Goal: Task Accomplishment & Management: Manage account settings

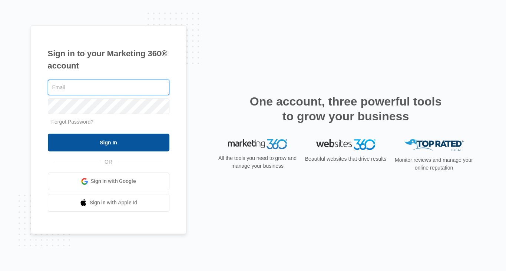
type input "[EMAIL_ADDRESS][DOMAIN_NAME]"
click at [112, 143] on input "Sign In" at bounding box center [109, 143] width 122 height 18
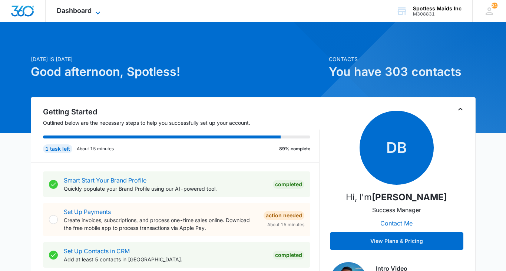
click at [76, 8] on span "Dashboard" at bounding box center [74, 11] width 35 height 8
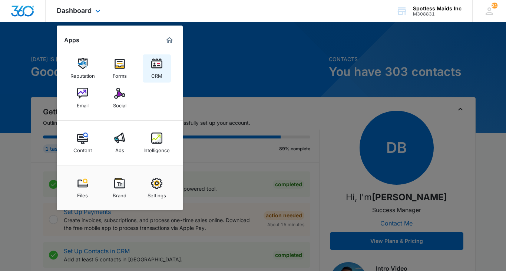
click at [159, 64] on img at bounding box center [156, 63] width 11 height 11
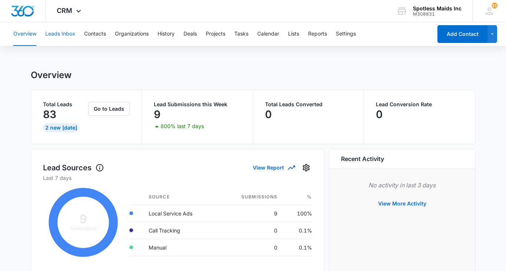
click at [60, 35] on button "Leads Inbox" at bounding box center [60, 34] width 30 height 24
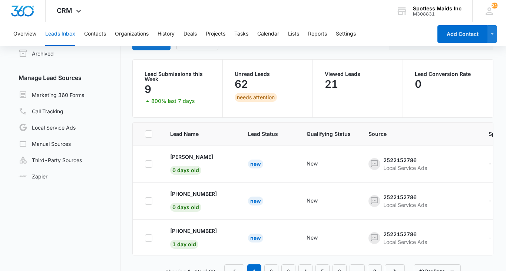
scroll to position [46, 0]
click at [187, 165] on div "[PERSON_NAME] 0 days old" at bounding box center [191, 164] width 43 height 22
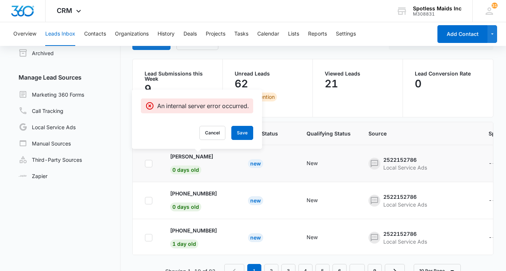
click at [239, 176] on td "New" at bounding box center [268, 163] width 59 height 37
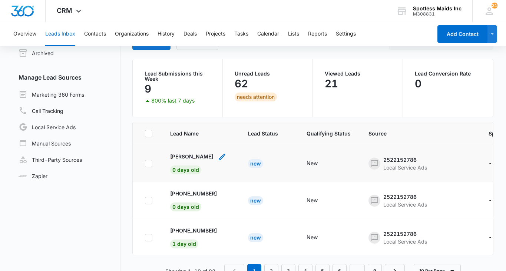
click at [204, 155] on p "[PERSON_NAME]" at bounding box center [191, 157] width 43 height 8
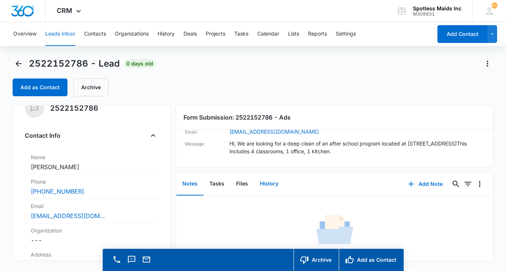
scroll to position [21, 0]
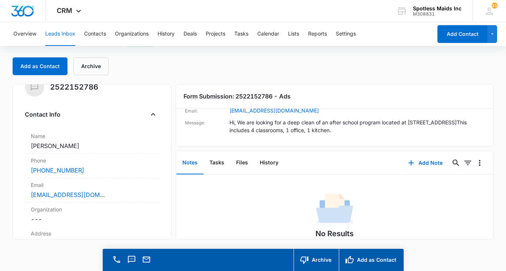
click at [60, 34] on button "Leads Inbox" at bounding box center [60, 34] width 30 height 24
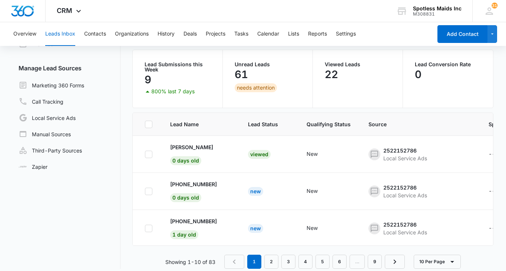
scroll to position [55, 0]
click at [182, 183] on p "[PHONE_NUMBER]" at bounding box center [193, 185] width 47 height 8
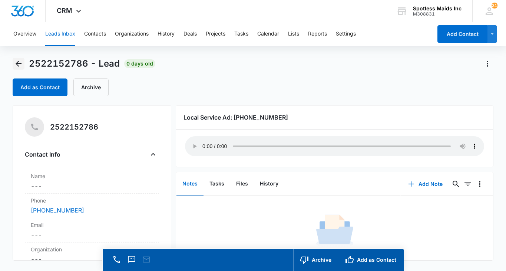
click at [19, 63] on icon "Back" at bounding box center [18, 63] width 9 height 9
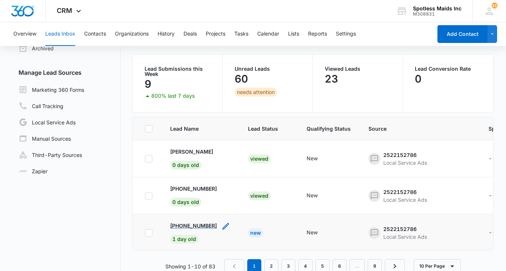
click at [185, 225] on p "[PHONE_NUMBER]" at bounding box center [193, 226] width 47 height 8
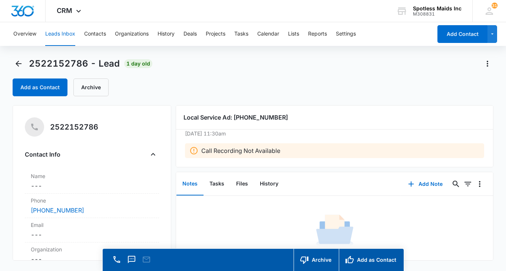
scroll to position [21, 0]
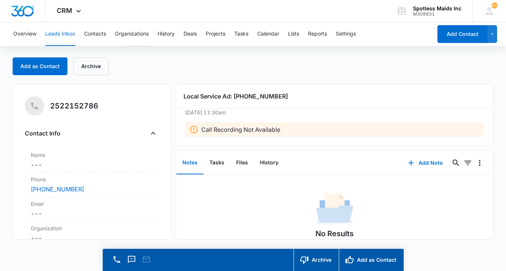
click at [62, 32] on button "Leads Inbox" at bounding box center [60, 34] width 30 height 24
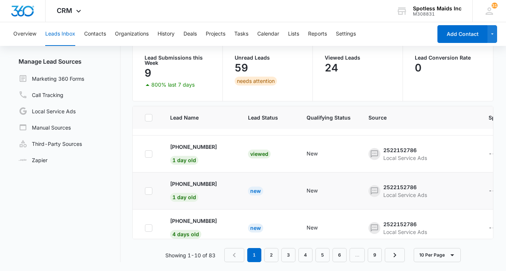
scroll to position [68, 0]
click at [195, 184] on p "[PHONE_NUMBER]" at bounding box center [193, 184] width 47 height 8
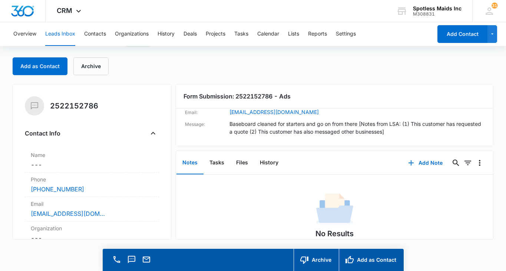
scroll to position [34, 0]
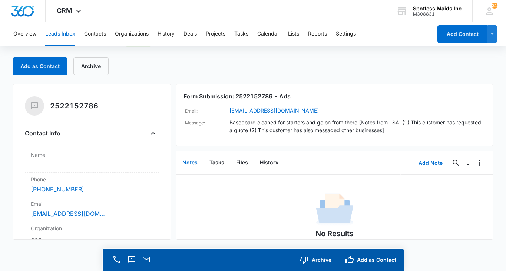
click at [62, 33] on button "Leads Inbox" at bounding box center [60, 34] width 30 height 24
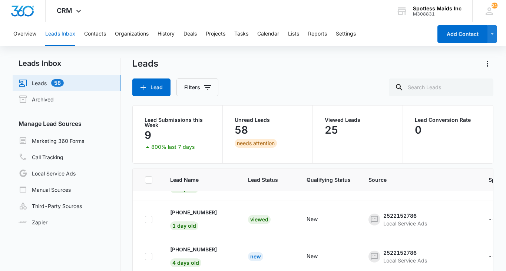
scroll to position [36, 0]
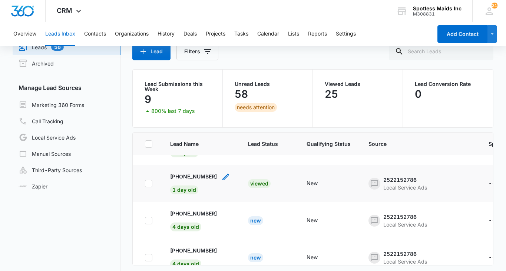
click at [196, 175] on p "[PHONE_NUMBER]" at bounding box center [193, 177] width 47 height 8
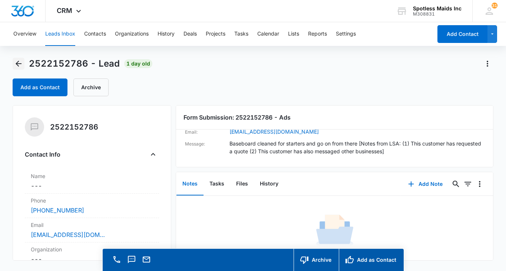
click at [18, 62] on icon "Back" at bounding box center [18, 63] width 9 height 9
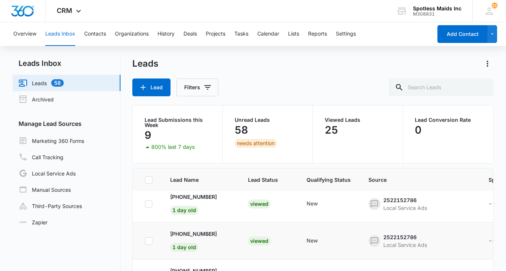
scroll to position [130, 0]
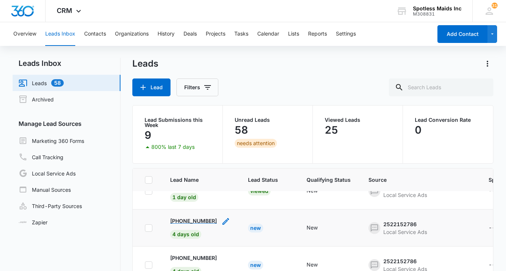
click at [193, 219] on p "[PHONE_NUMBER]" at bounding box center [193, 221] width 47 height 8
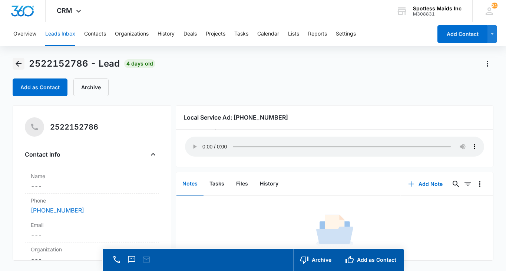
click at [18, 63] on icon "Back" at bounding box center [19, 64] width 6 height 6
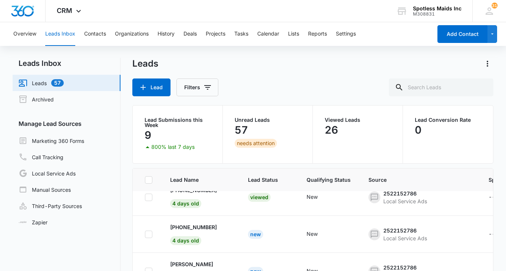
scroll to position [171, 0]
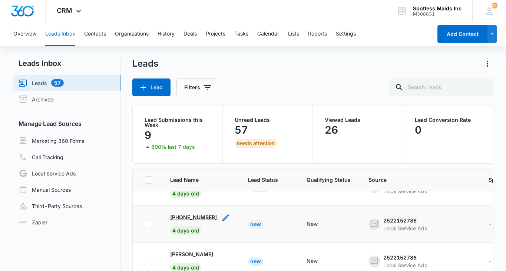
click at [186, 216] on p "[PHONE_NUMBER]" at bounding box center [193, 217] width 47 height 8
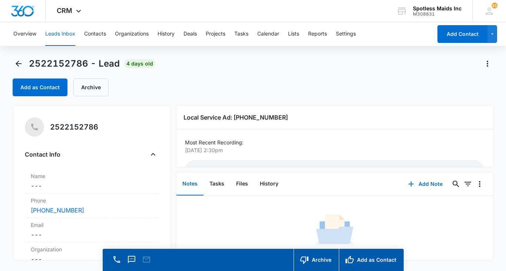
scroll to position [24, 0]
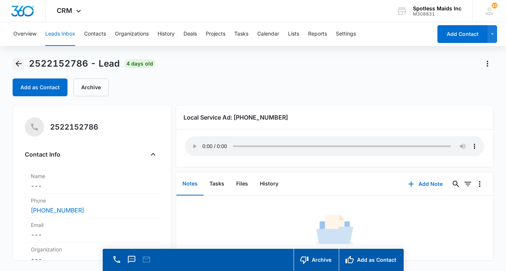
click at [19, 63] on icon "Back" at bounding box center [19, 64] width 6 height 6
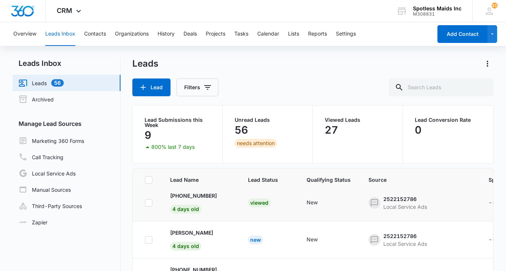
scroll to position [193, 0]
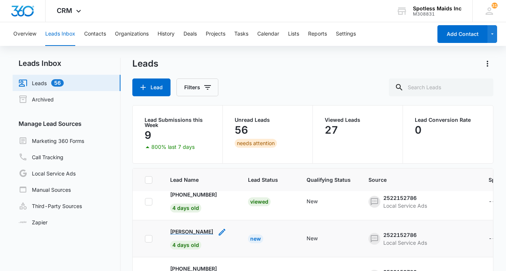
click at [205, 232] on p "[PERSON_NAME]" at bounding box center [191, 232] width 43 height 8
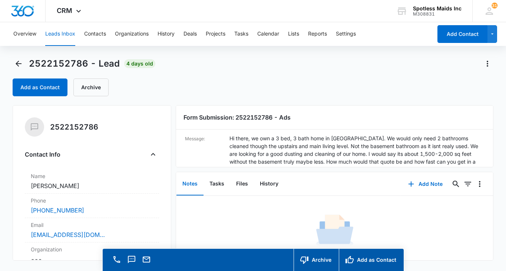
scroll to position [42, 0]
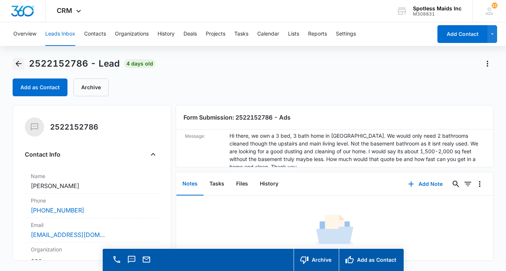
click at [18, 67] on icon "Back" at bounding box center [18, 63] width 9 height 9
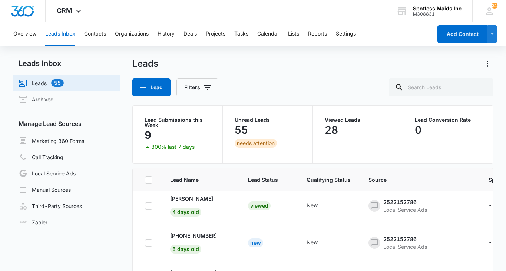
scroll to position [227, 0]
click at [197, 232] on p "[PHONE_NUMBER]" at bounding box center [193, 235] width 47 height 8
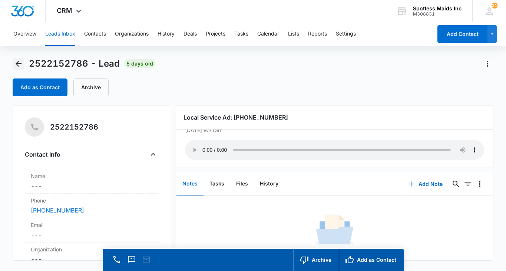
click at [18, 63] on icon "Back" at bounding box center [18, 63] width 9 height 9
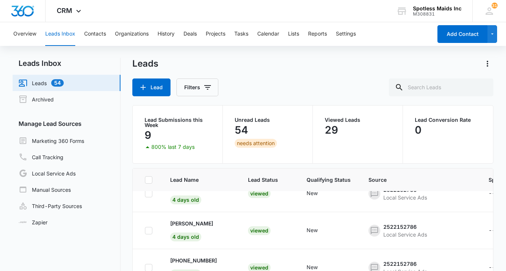
scroll to position [203, 0]
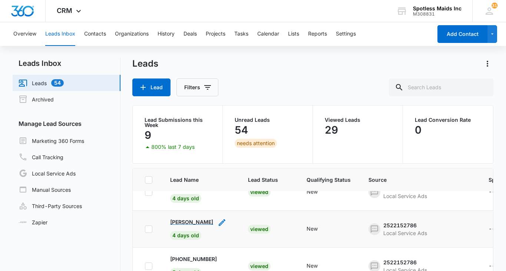
click at [191, 221] on p "[PERSON_NAME]" at bounding box center [191, 222] width 43 height 8
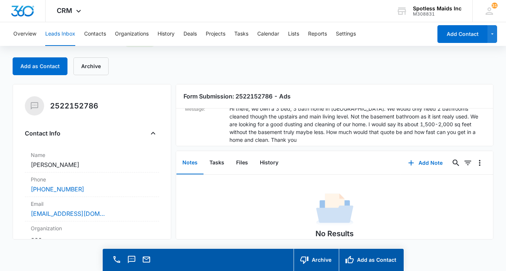
scroll to position [45, 0]
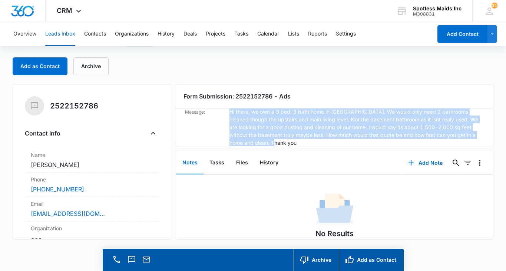
drag, startPoint x: 277, startPoint y: 145, endPoint x: 227, endPoint y: 114, distance: 58.4
click at [226, 114] on div "Message: Hi there, we own a 3 bed, 3 bath home in hudson ma. We would only need…" at bounding box center [334, 127] width 299 height 39
copy div "Hi there, we own a 3 bed, 3 bath home in hudson ma. We would only need 2 bathro…"
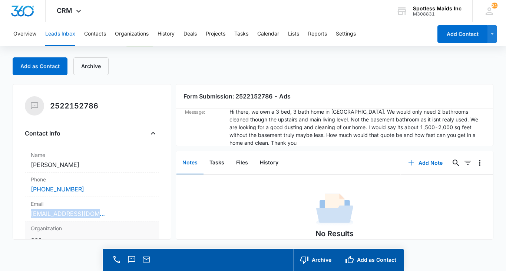
drag, startPoint x: 108, startPoint y: 215, endPoint x: 32, endPoint y: 215, distance: 75.6
click at [30, 215] on div "Email Cancel Save Changes mmsroberts7@gmail.com" at bounding box center [92, 209] width 134 height 24
copy link "mmsroberts7@gmail.com"
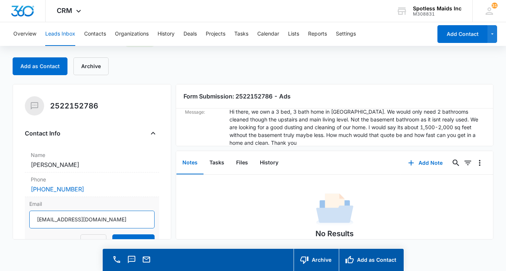
click at [102, 223] on input "mmsroberts7@gmail.com" at bounding box center [91, 220] width 125 height 18
click at [60, 32] on button "Leads Inbox" at bounding box center [60, 34] width 30 height 24
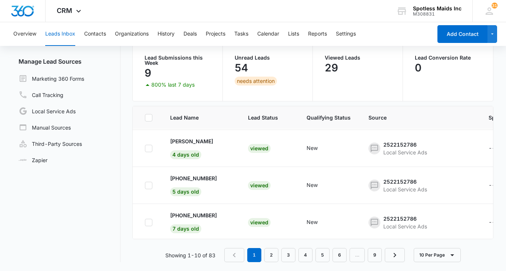
scroll to position [222, 0]
click at [185, 177] on p "[PHONE_NUMBER]" at bounding box center [193, 178] width 47 height 8
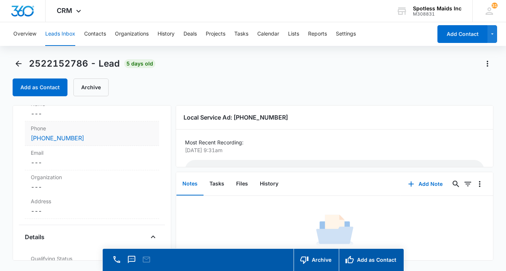
scroll to position [75, 0]
click at [18, 63] on icon "Back" at bounding box center [18, 63] width 9 height 9
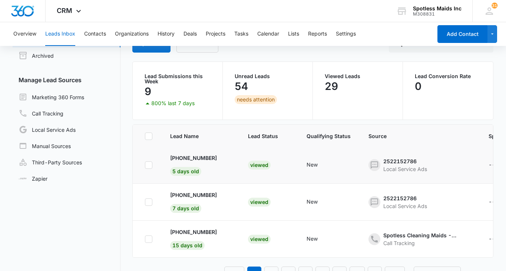
scroll to position [62, 0]
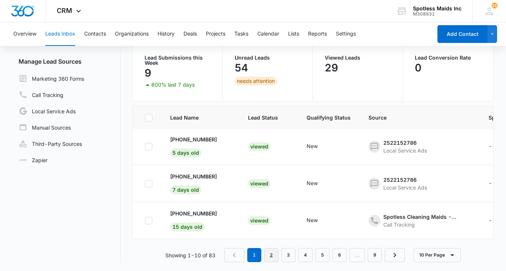
click at [272, 255] on link "2" at bounding box center [271, 255] width 14 height 14
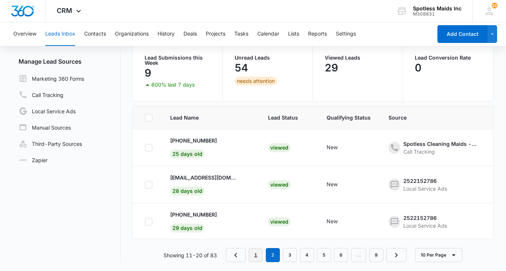
click at [256, 255] on link "1" at bounding box center [256, 255] width 14 height 14
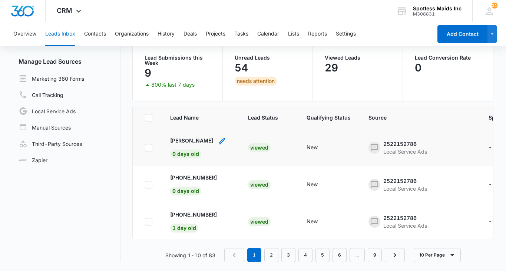
click at [184, 140] on p "[PERSON_NAME]" at bounding box center [191, 141] width 43 height 8
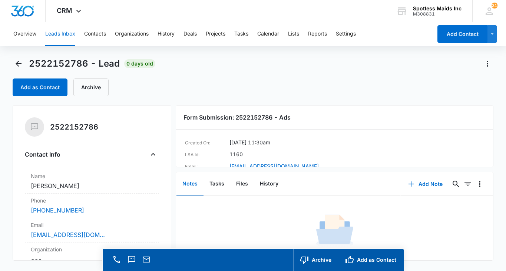
scroll to position [34, 0]
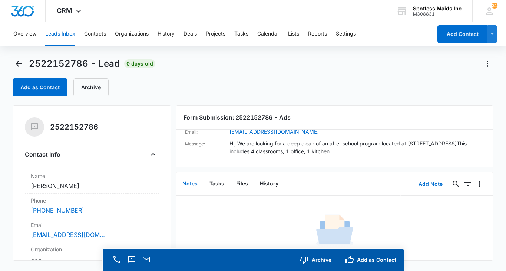
click at [59, 34] on button "Leads Inbox" at bounding box center [60, 34] width 30 height 24
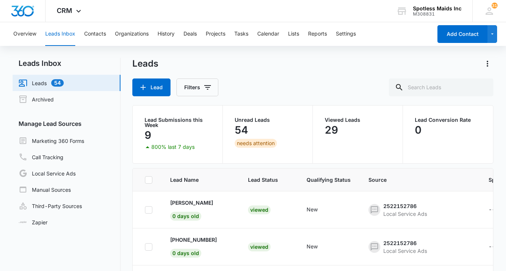
click at [40, 84] on link "Leads 54" at bounding box center [41, 83] width 45 height 9
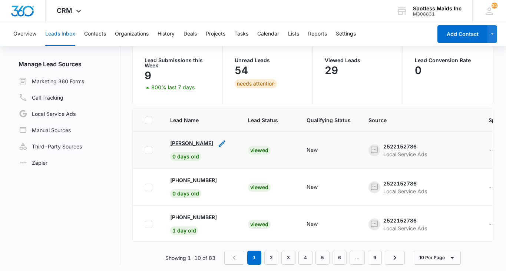
click at [193, 146] on p "[PERSON_NAME]" at bounding box center [191, 143] width 43 height 8
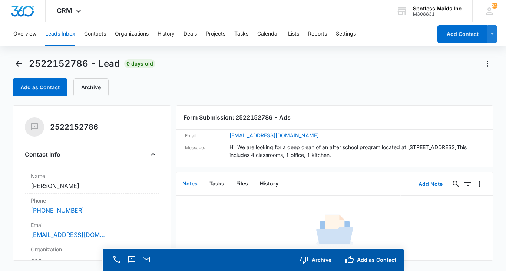
scroll to position [29, 0]
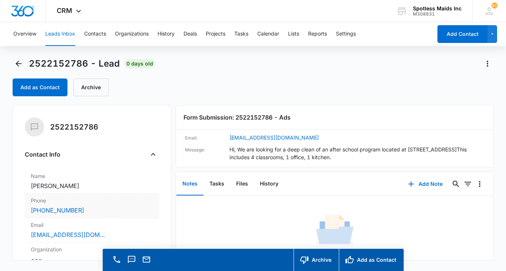
drag, startPoint x: 87, startPoint y: 190, endPoint x: 29, endPoint y: 188, distance: 58.2
click at [27, 188] on div "Name Cancel Save Changes [PERSON_NAME]" at bounding box center [92, 181] width 134 height 24
copy dd "[PERSON_NAME]"
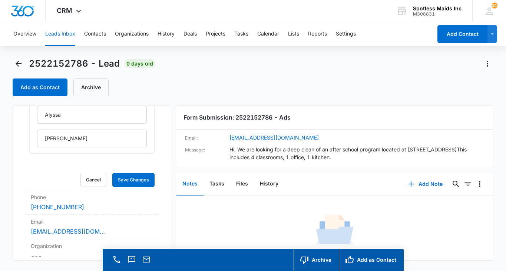
scroll to position [109, 0]
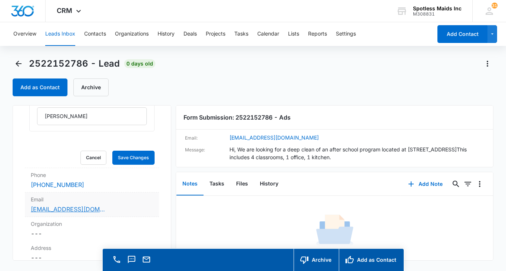
click at [86, 209] on link "[EMAIL_ADDRESS][DOMAIN_NAME]" at bounding box center [68, 209] width 74 height 9
click at [137, 208] on div "[EMAIL_ADDRESS][DOMAIN_NAME]" at bounding box center [92, 209] width 122 height 9
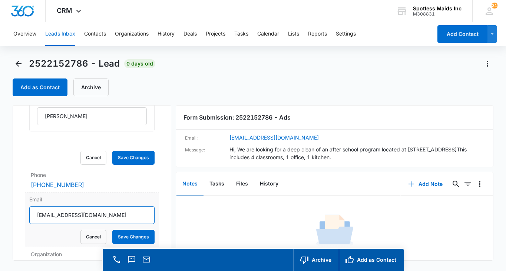
click at [141, 215] on input "[EMAIL_ADDRESS][DOMAIN_NAME]" at bounding box center [91, 215] width 125 height 18
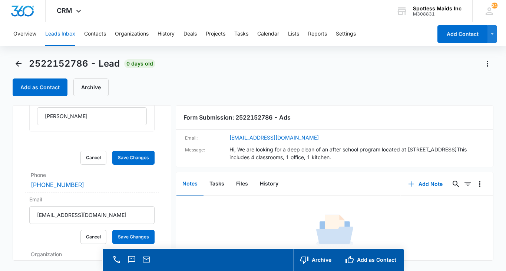
click at [176, 216] on div "No Results Try adjusting your search or filters to find what you’re looking for." at bounding box center [334, 248] width 317 height 73
